Goal: Transaction & Acquisition: Purchase product/service

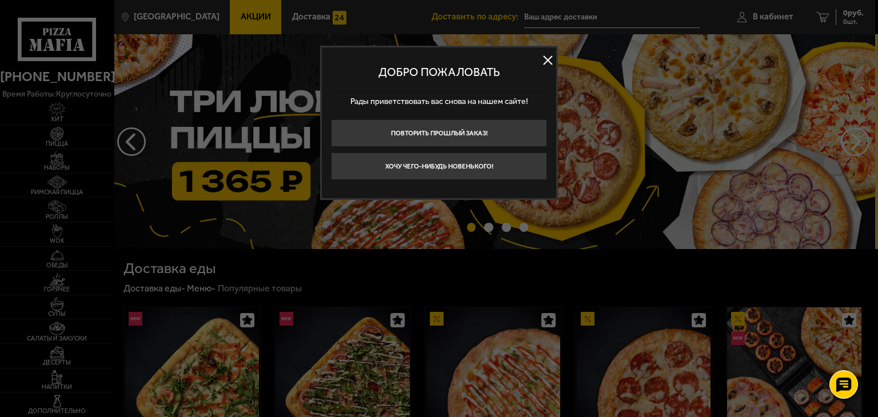
click at [549, 59] on button at bounding box center [547, 60] width 17 height 17
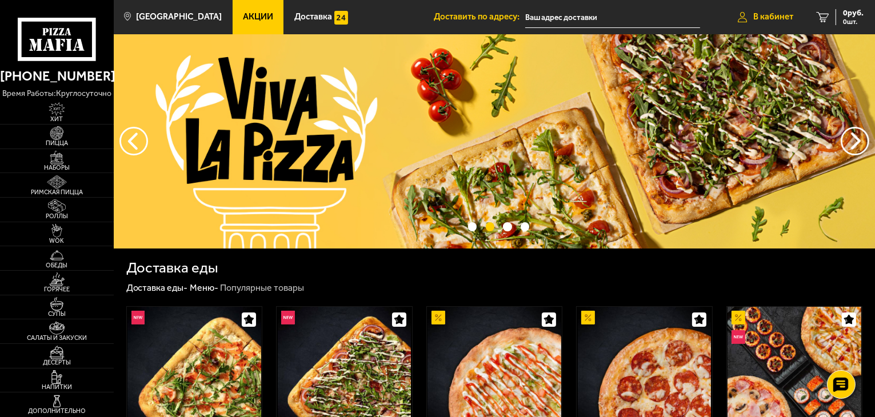
click at [767, 15] on span "В кабинет" at bounding box center [773, 17] width 40 height 9
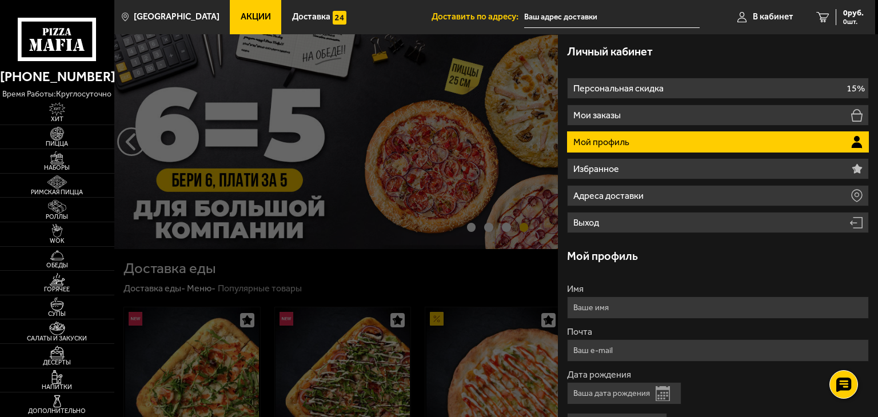
click at [544, 11] on input "text" at bounding box center [611, 17] width 175 height 21
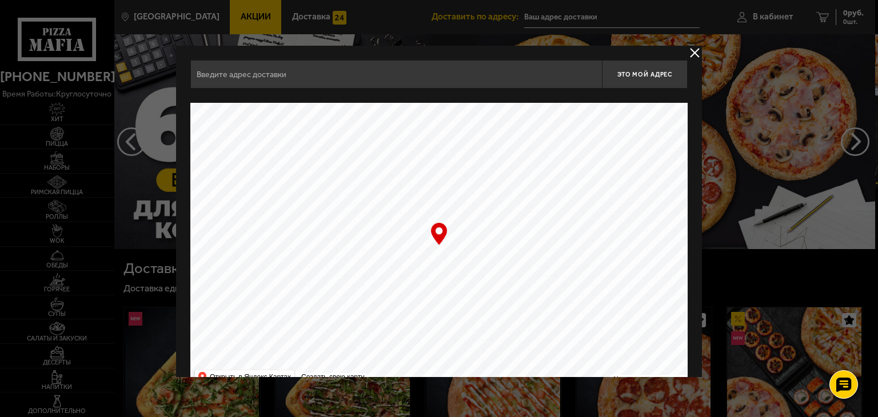
type input "проспект Королёва, 43к1"
click at [691, 53] on button "delivery type" at bounding box center [695, 53] width 14 height 14
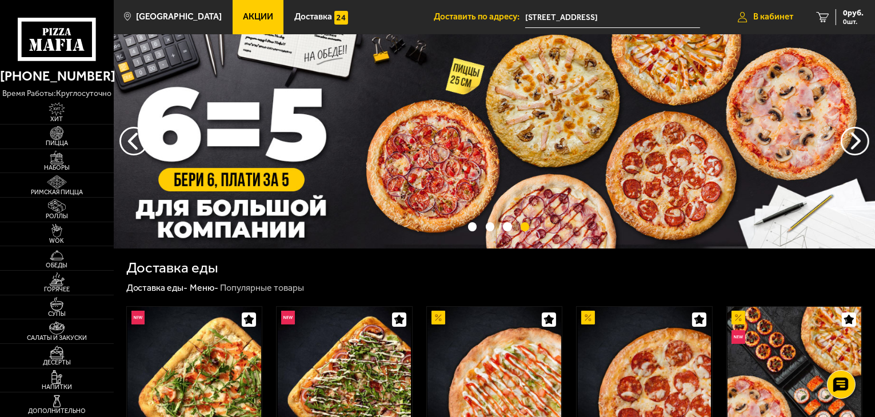
click at [755, 21] on span "В кабинет" at bounding box center [773, 17] width 40 height 9
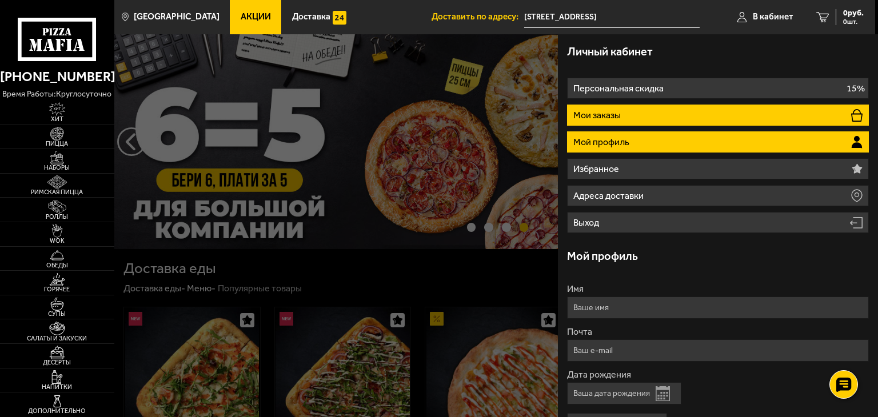
click at [695, 115] on li "Мои заказы" at bounding box center [718, 115] width 302 height 21
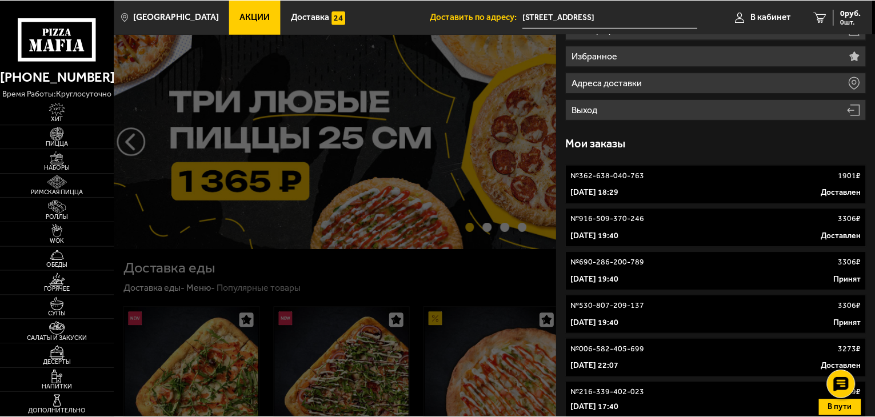
scroll to position [143, 0]
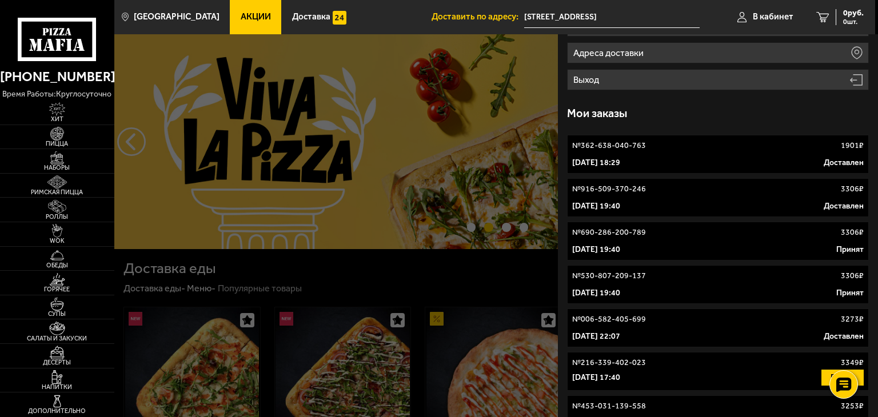
click at [652, 171] on link "№ 362-638-040-763 1901 ₽ 3 июня 2025 г. 18:29 Доставлен" at bounding box center [718, 154] width 302 height 39
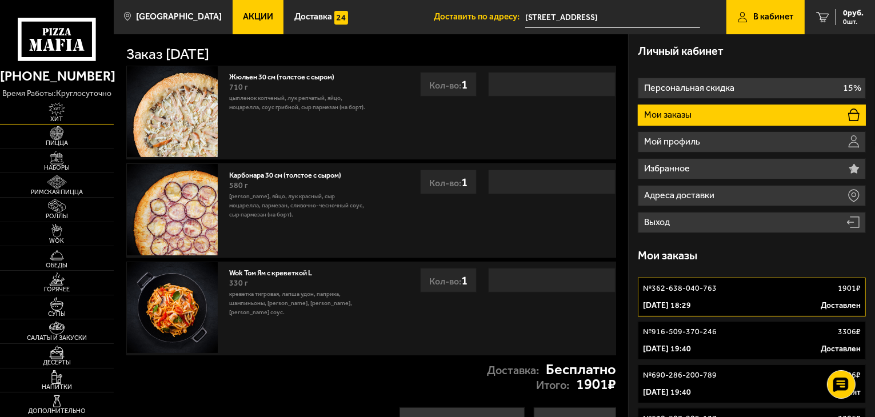
click at [62, 116] on span "Хит" at bounding box center [57, 119] width 114 height 6
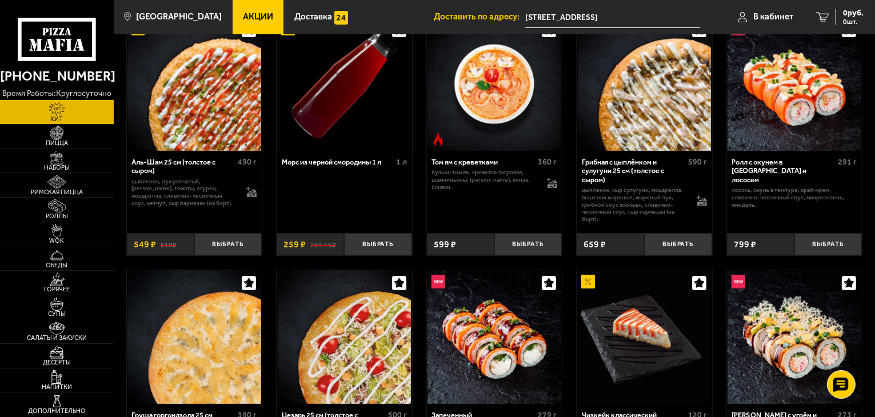
scroll to position [65, 0]
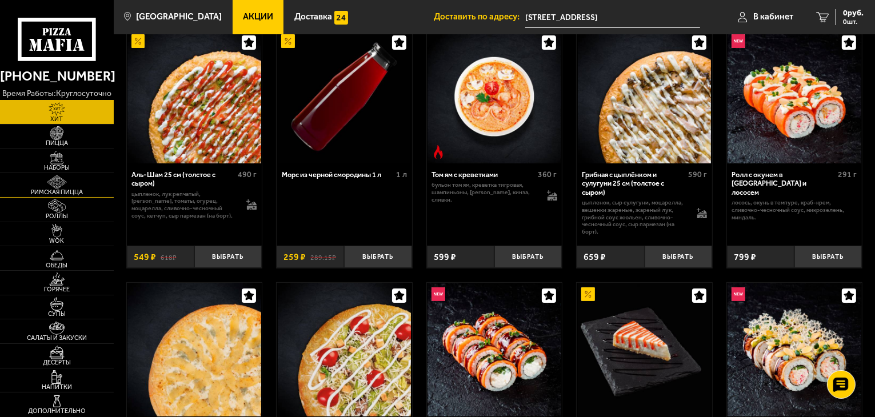
click at [56, 190] on span "Римская пицца" at bounding box center [57, 192] width 114 height 6
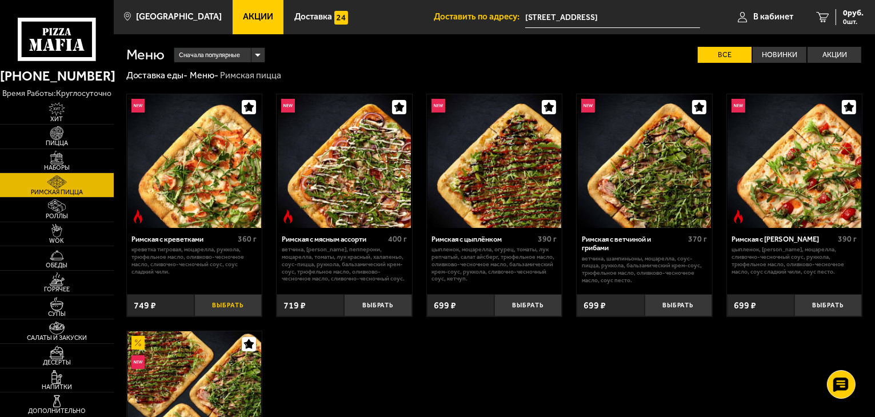
click at [226, 299] on button "Выбрать" at bounding box center [227, 305] width 67 height 22
click at [57, 138] on img at bounding box center [56, 133] width 35 height 14
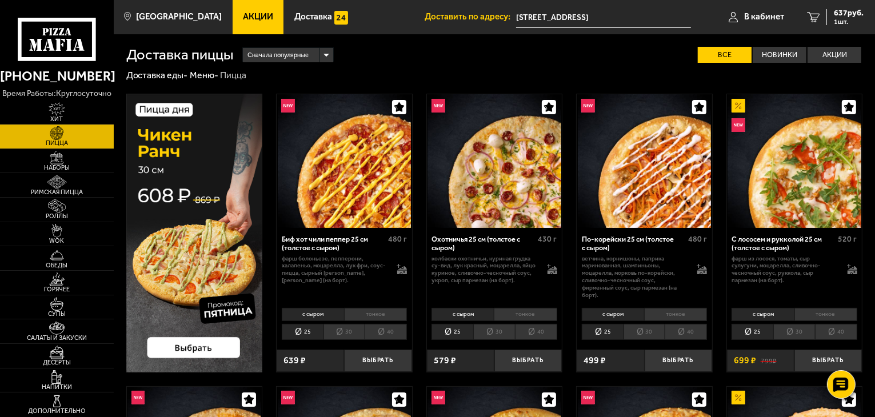
click at [795, 338] on li "30" at bounding box center [794, 332] width 42 height 16
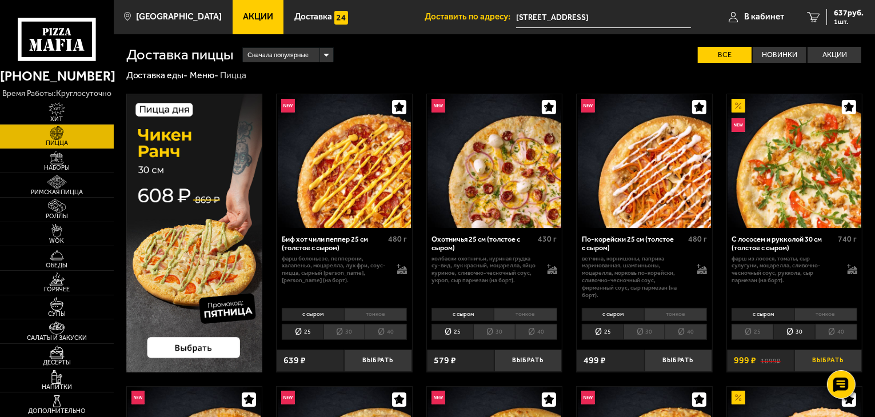
click at [811, 358] on button "Выбрать" at bounding box center [827, 361] width 67 height 22
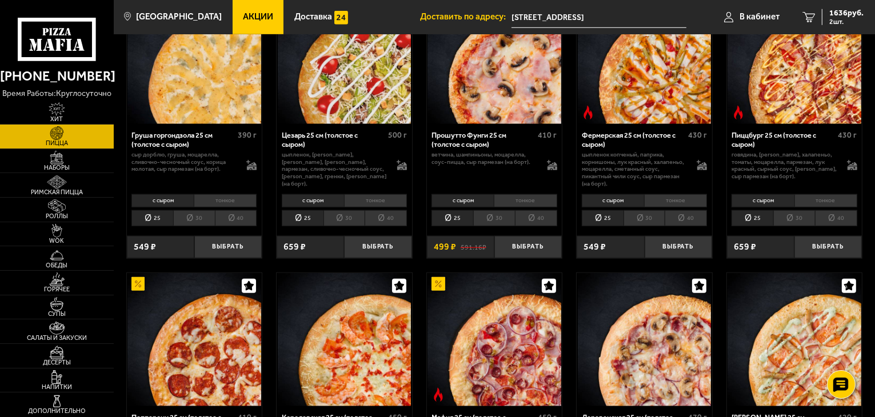
scroll to position [973, 0]
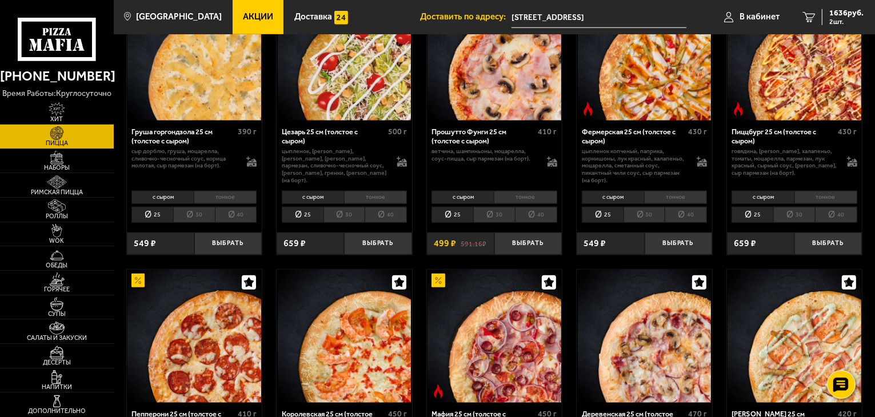
click at [191, 222] on li "30" at bounding box center [194, 215] width 42 height 16
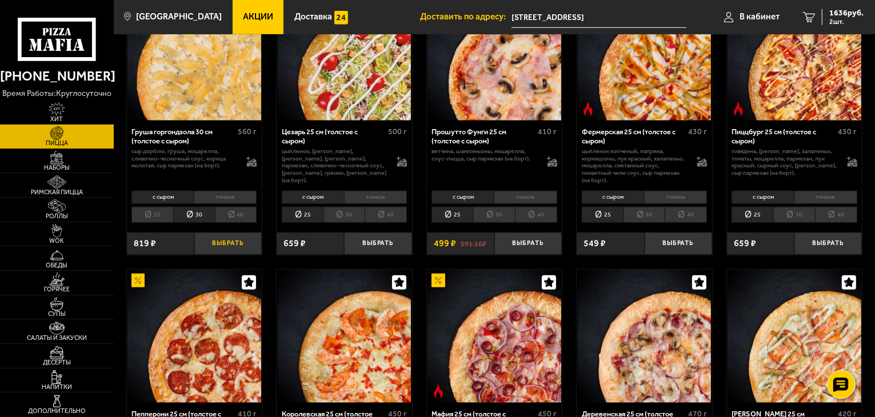
click at [223, 238] on button "Выбрать" at bounding box center [227, 244] width 67 height 22
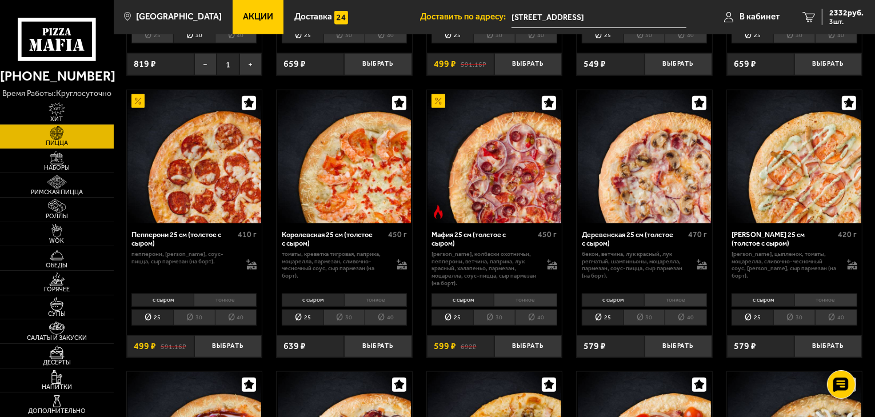
scroll to position [1185, 0]
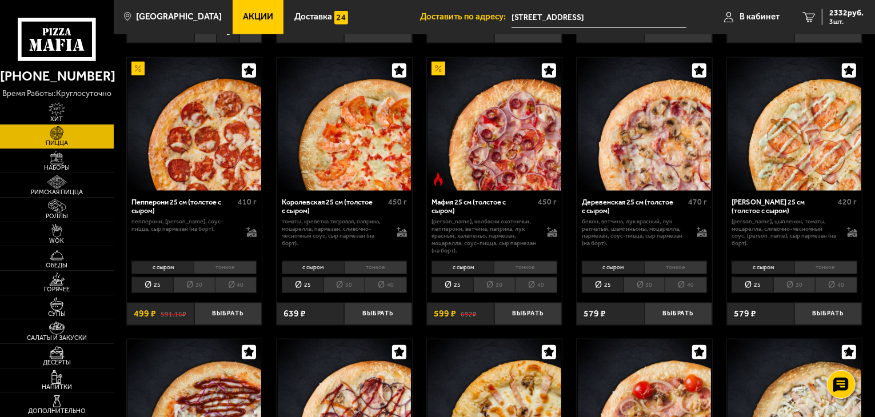
click at [343, 282] on li "30" at bounding box center [344, 285] width 42 height 16
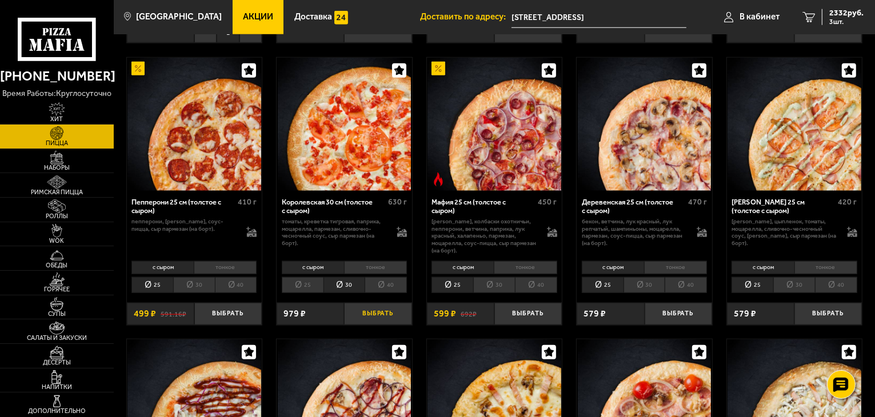
click at [379, 320] on button "Выбрать" at bounding box center [377, 314] width 67 height 22
click at [840, 14] on span "3164 руб." at bounding box center [846, 13] width 34 height 8
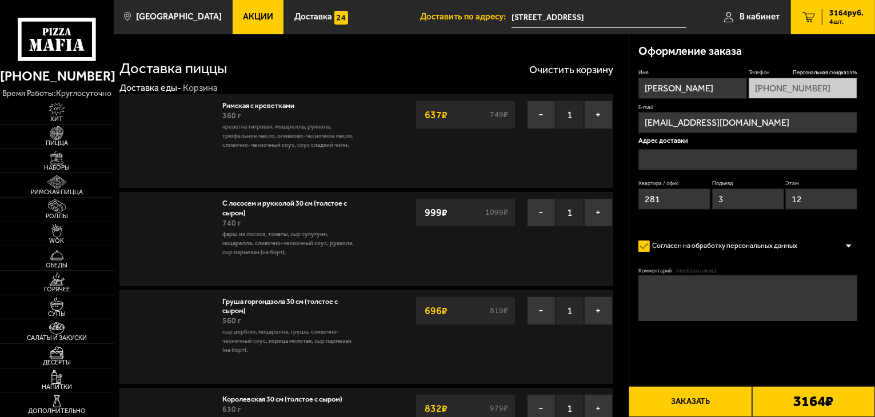
type input "проспект Королёва, 43к1"
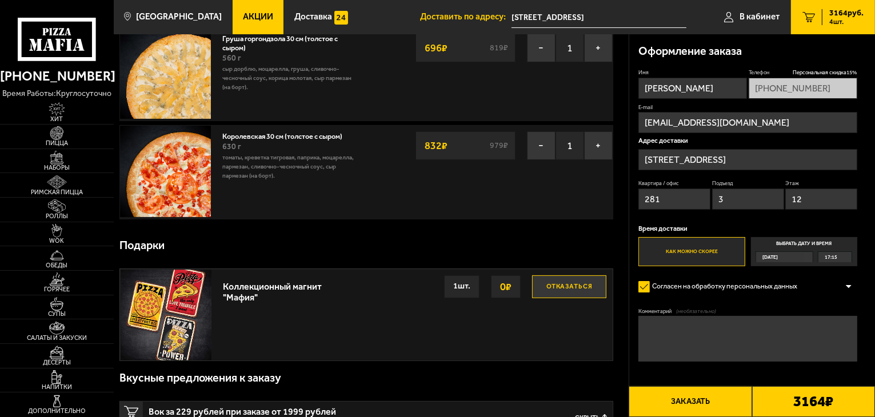
scroll to position [277, 0]
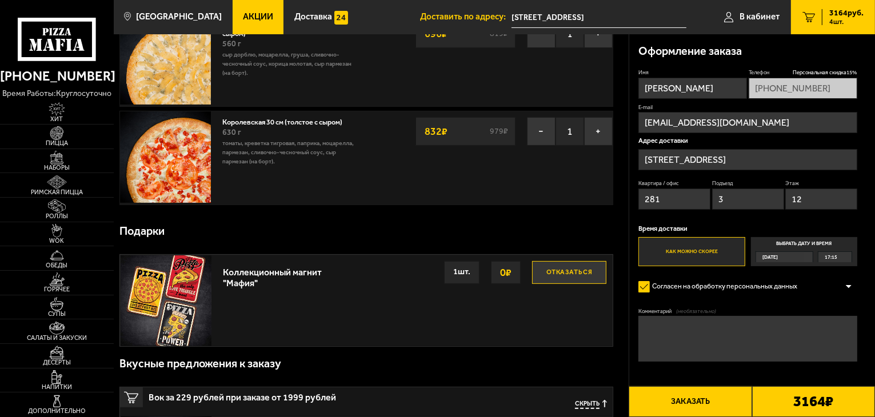
click at [572, 271] on button "Отказаться" at bounding box center [569, 272] width 74 height 23
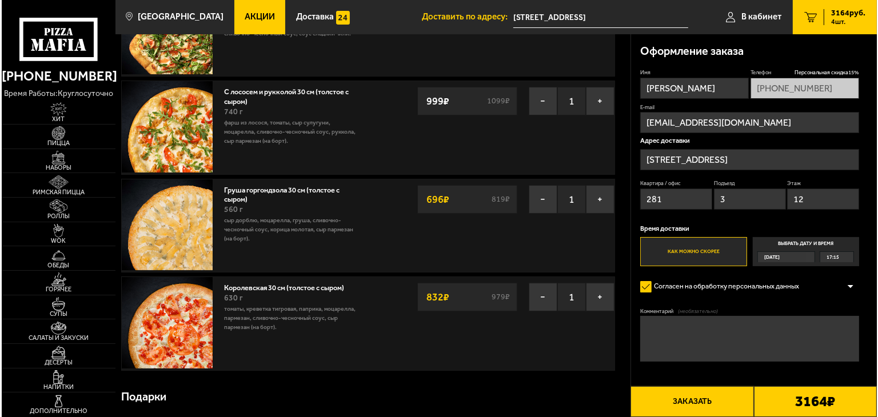
scroll to position [113, 0]
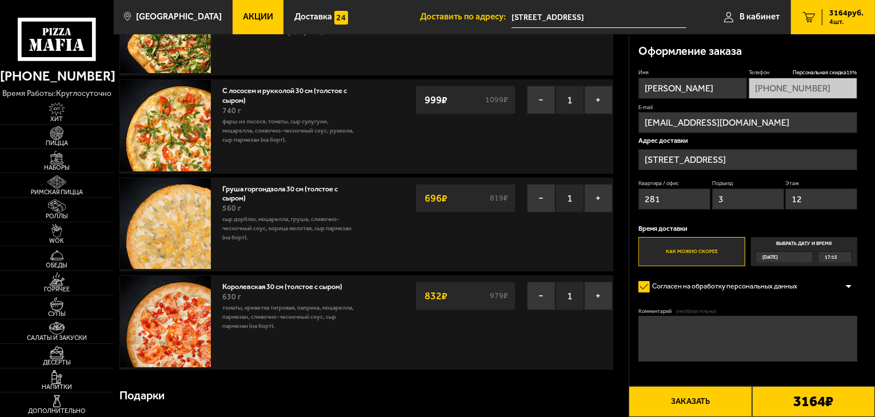
click at [698, 405] on button "Заказать" at bounding box center [690, 401] width 123 height 31
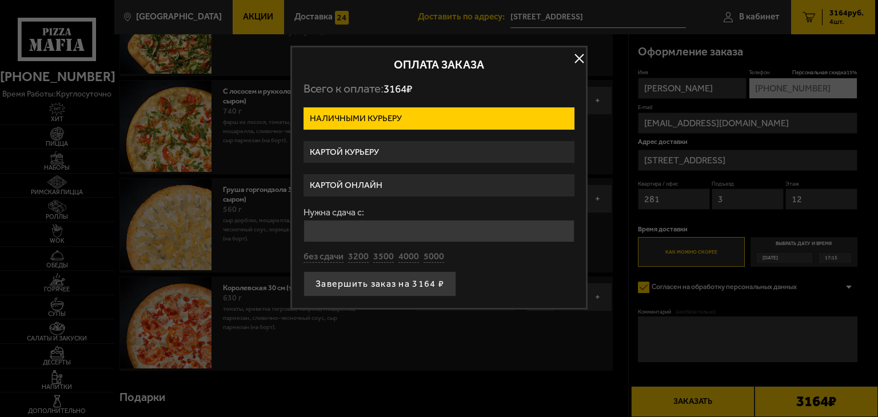
click at [354, 185] on label "Картой онлайн" at bounding box center [438, 185] width 271 height 22
click at [0, 0] on input "Картой онлайн" at bounding box center [0, 0] width 0 height 0
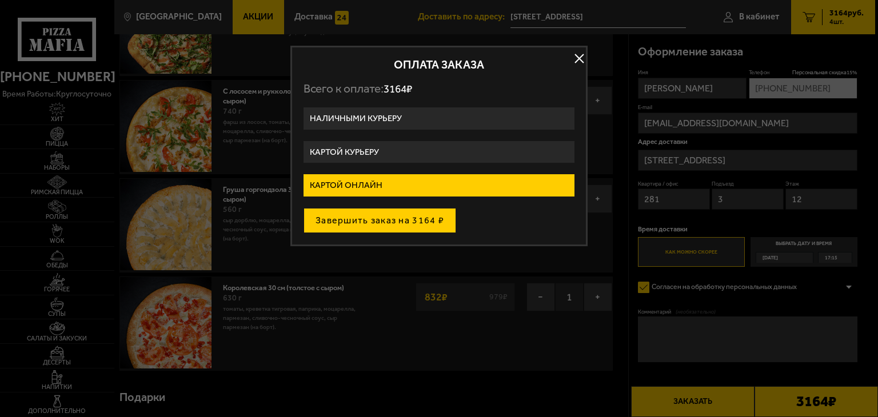
click at [363, 219] on button "Завершить заказ на 3164 ₽" at bounding box center [379, 220] width 153 height 25
